Goal: Task Accomplishment & Management: Use online tool/utility

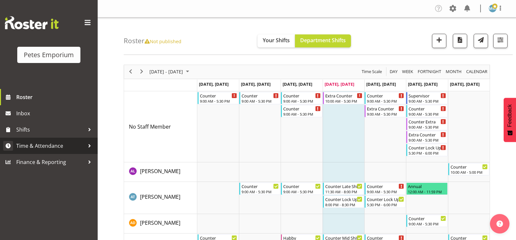
click at [59, 146] on span "Time & Attendance" at bounding box center [50, 146] width 68 height 10
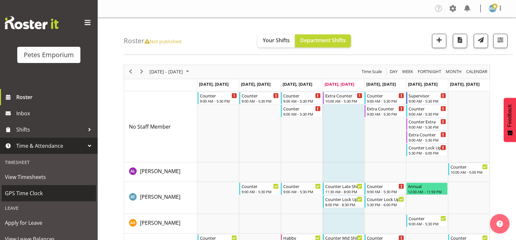
click at [34, 193] on span "GPS Time Clock" at bounding box center [49, 194] width 88 height 10
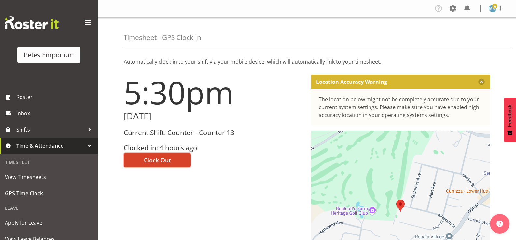
click at [164, 158] on span "Clock Out" at bounding box center [157, 160] width 27 height 8
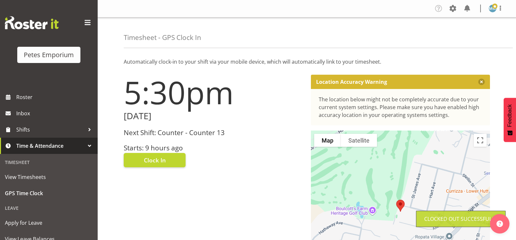
click at [493, 9] on img at bounding box center [492, 9] width 8 height 8
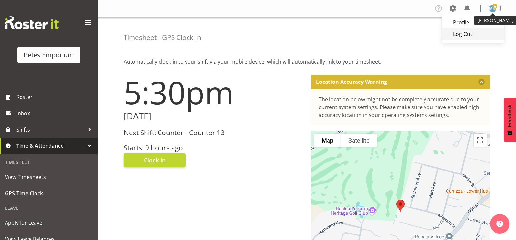
click at [462, 33] on link "Log Out" at bounding box center [472, 34] width 62 height 12
